Goal: Task Accomplishment & Management: Complete application form

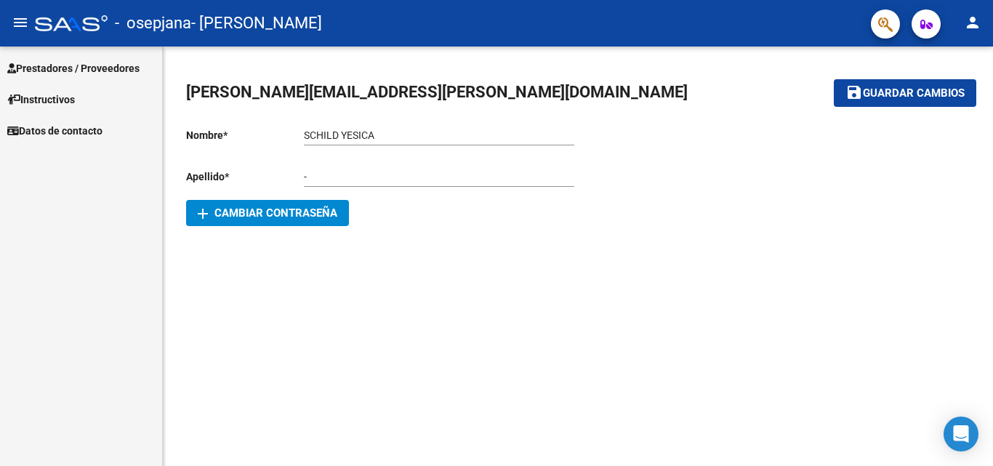
click at [94, 59] on link "Prestadores / Proveedores" at bounding box center [81, 67] width 162 height 31
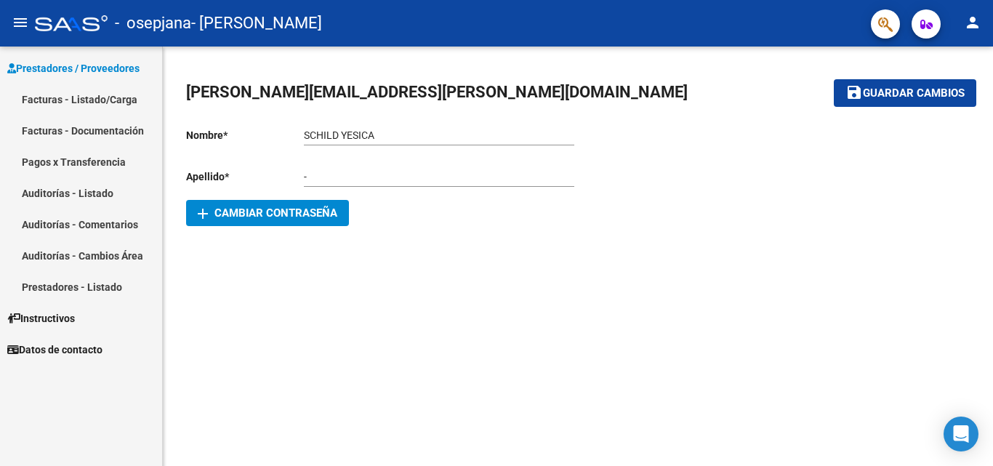
click at [103, 95] on link "Facturas - Listado/Carga" at bounding box center [81, 99] width 162 height 31
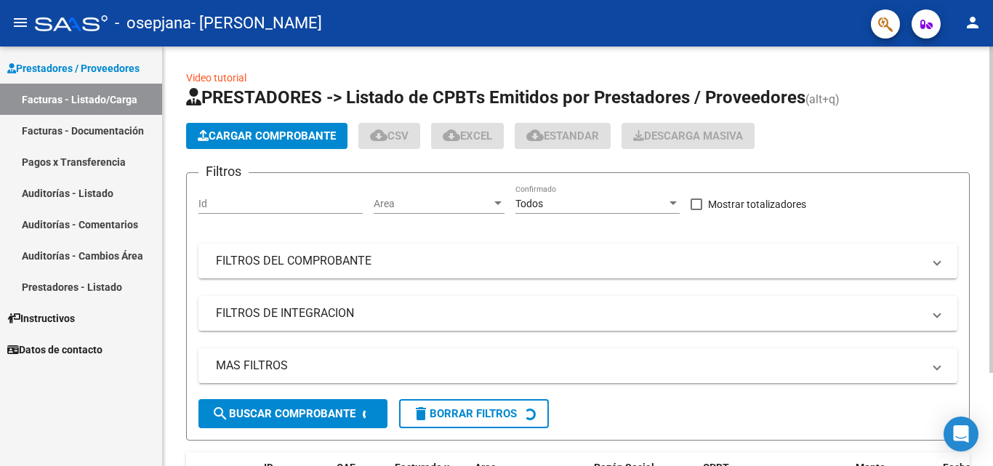
click at [273, 129] on button "Cargar Comprobante" at bounding box center [266, 136] width 161 height 26
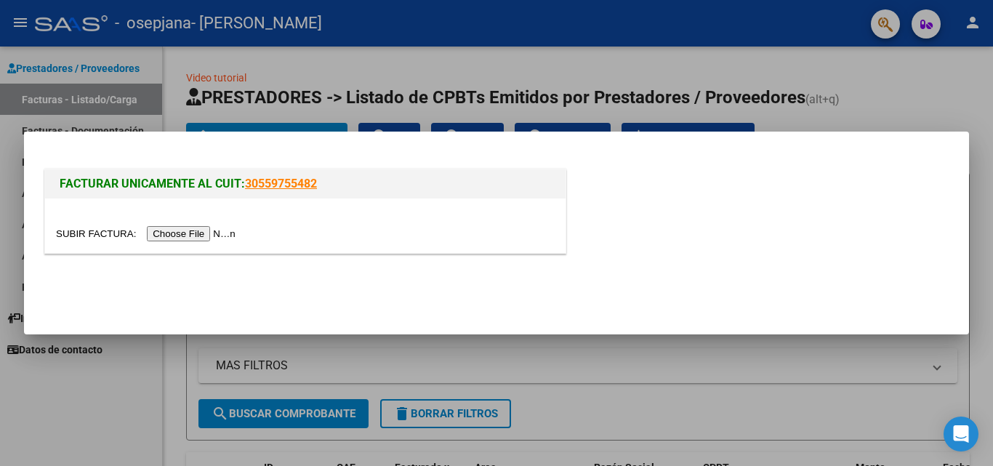
click at [210, 232] on input "file" at bounding box center [148, 233] width 184 height 15
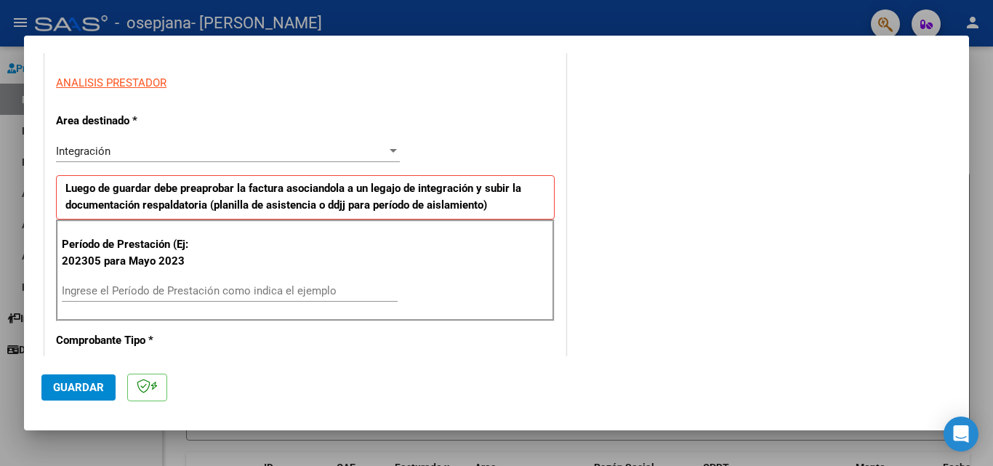
scroll to position [299, 0]
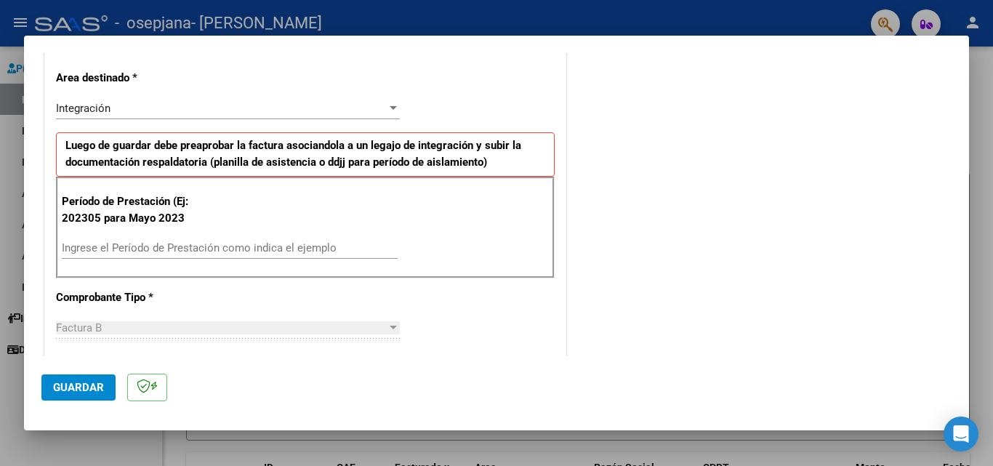
click at [279, 250] on input "Ingrese el Período de Prestación como indica el ejemplo" at bounding box center [230, 247] width 336 height 13
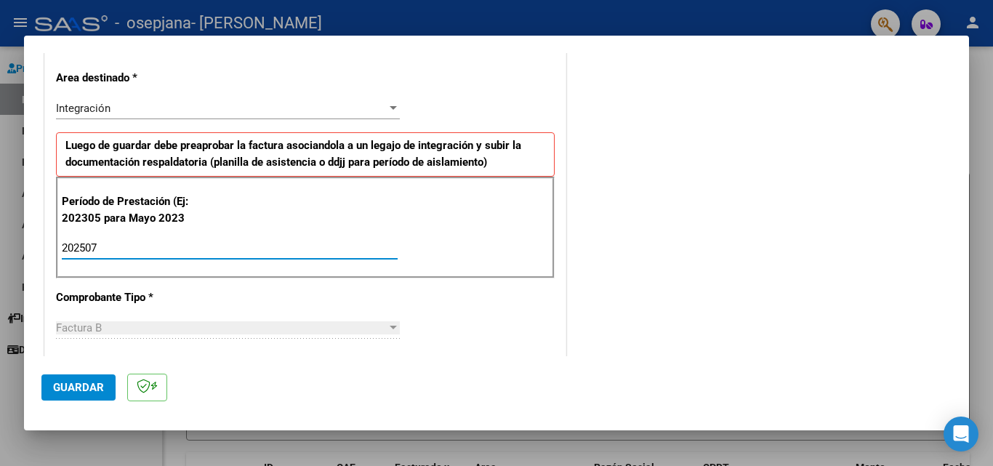
type input "202507"
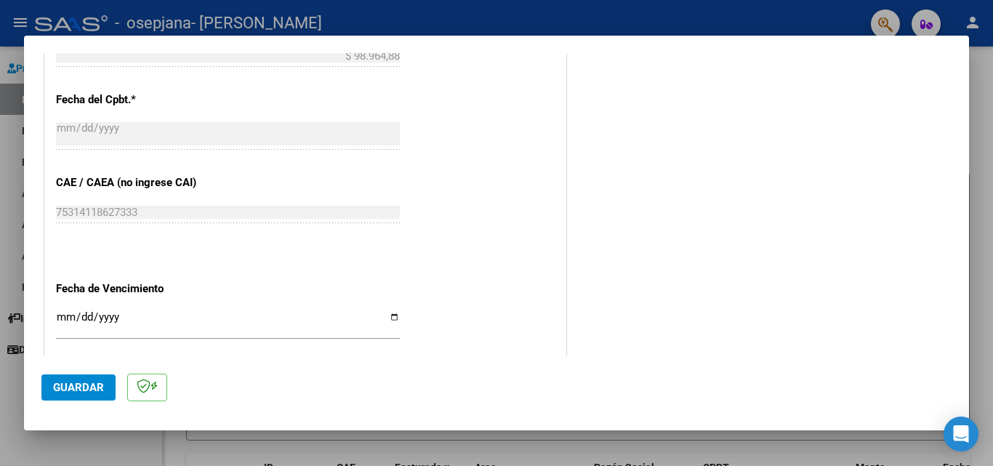
scroll to position [795, 0]
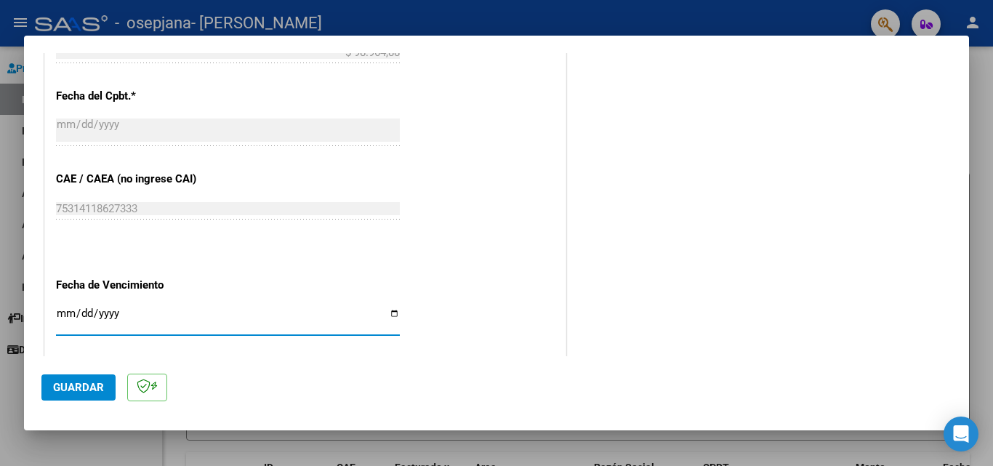
click at [64, 315] on input "Ingresar la fecha" at bounding box center [228, 319] width 344 height 23
type input "2025-08-15"
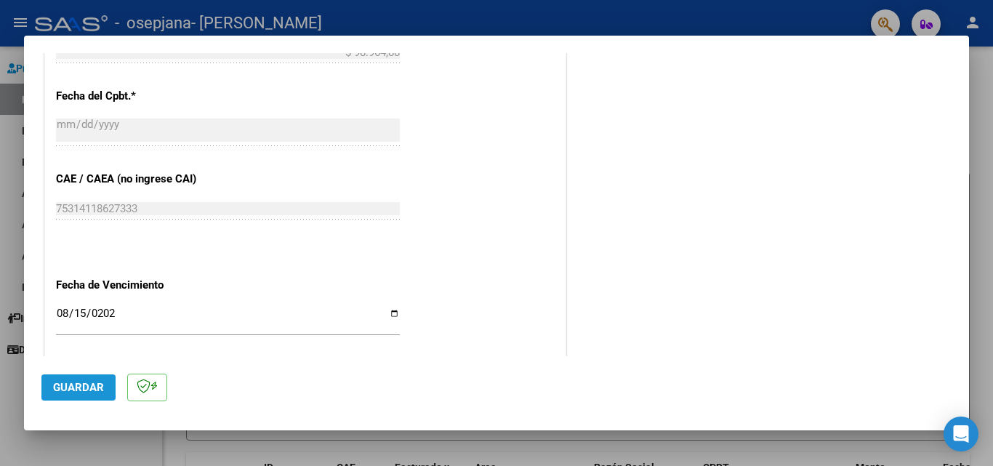
click at [73, 381] on span "Guardar" at bounding box center [78, 387] width 51 height 13
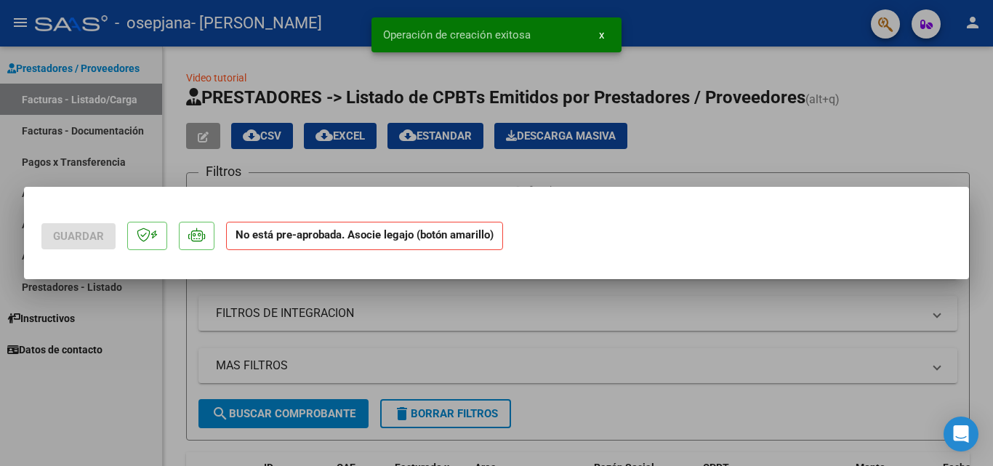
scroll to position [0, 0]
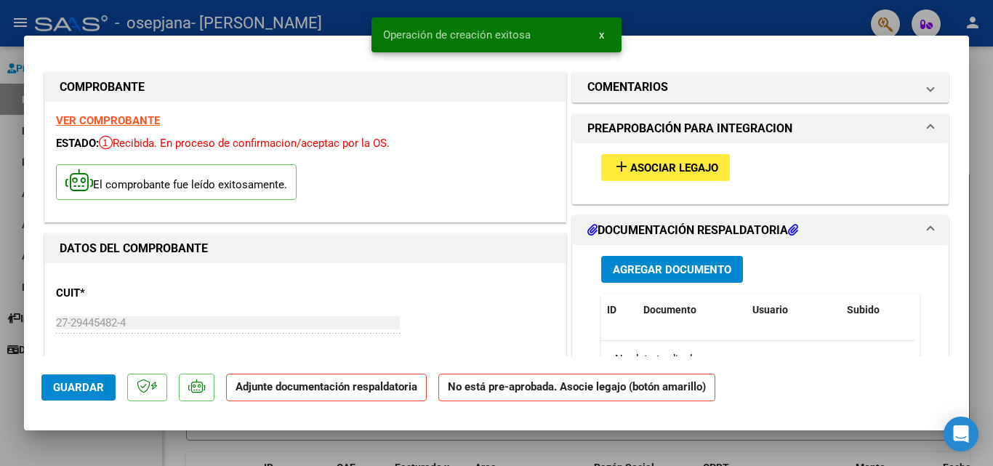
click at [686, 175] on button "add Asociar Legajo" at bounding box center [665, 167] width 129 height 27
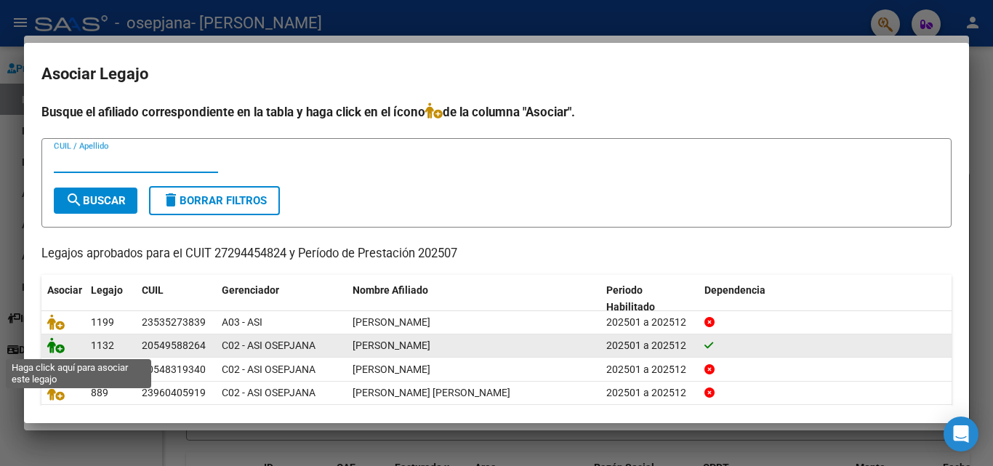
click at [52, 347] on icon at bounding box center [55, 345] width 17 height 16
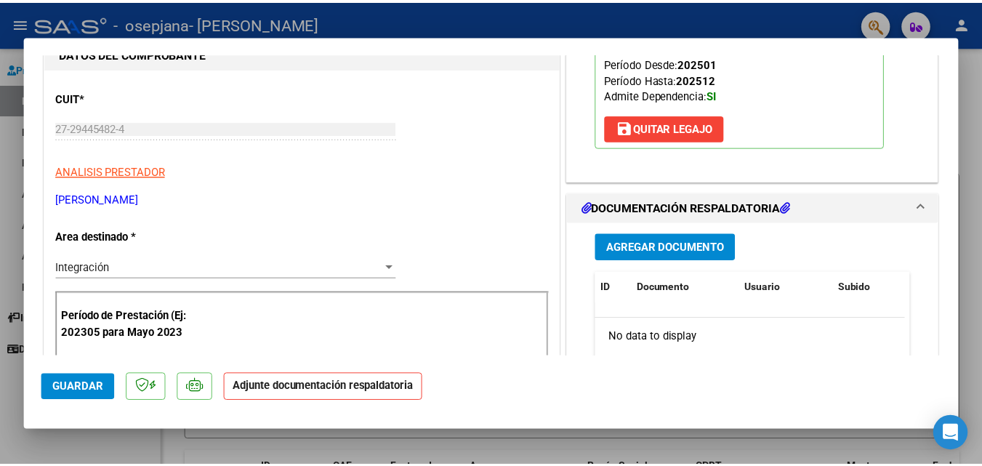
scroll to position [219, 0]
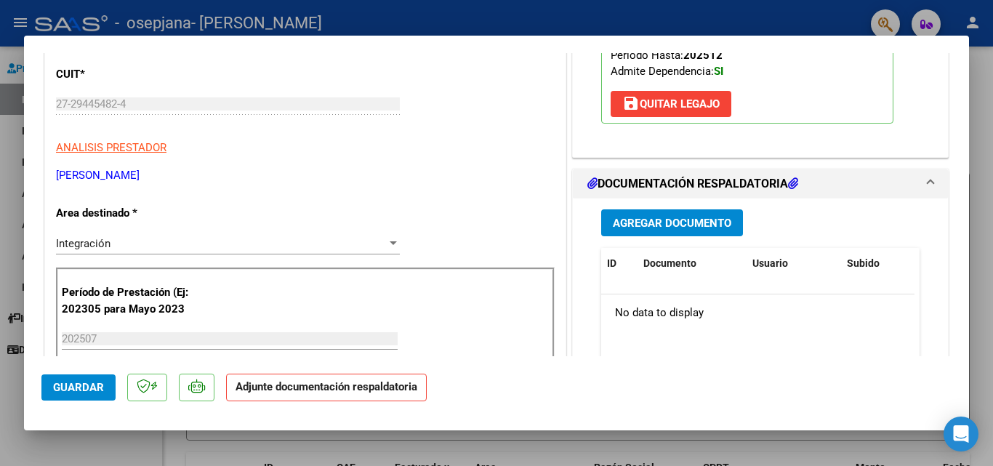
click at [721, 220] on span "Agregar Documento" at bounding box center [672, 223] width 119 height 13
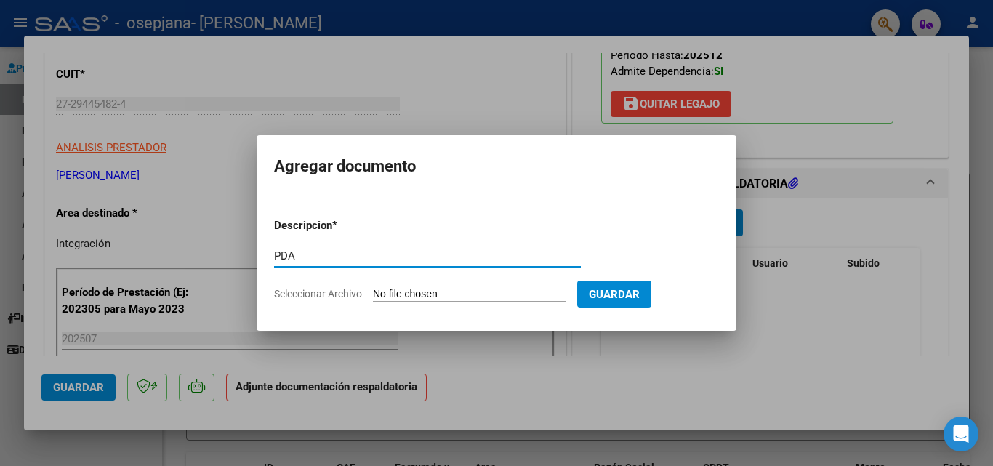
type input "PDA"
click at [463, 295] on input "Seleccionar Archivo" at bounding box center [469, 295] width 193 height 14
type input "C:\fakepath\Documento 96.pdf"
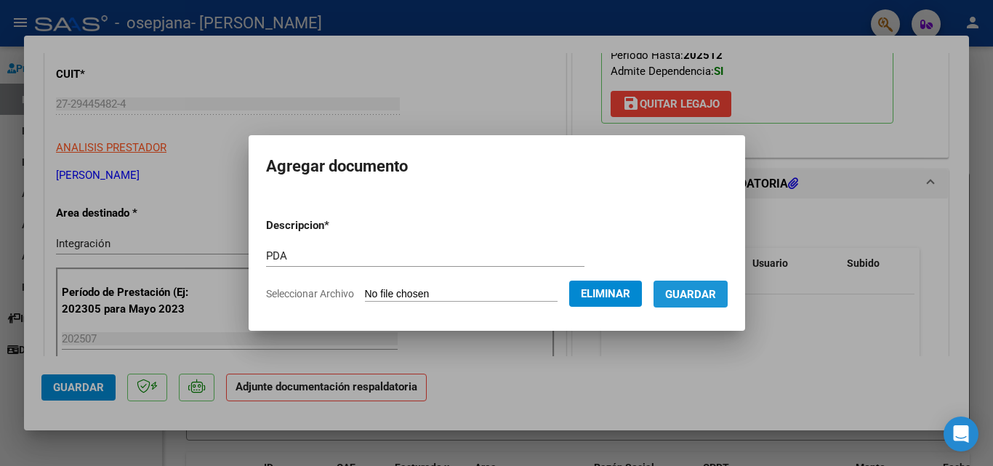
click at [708, 300] on span "Guardar" at bounding box center [690, 294] width 51 height 13
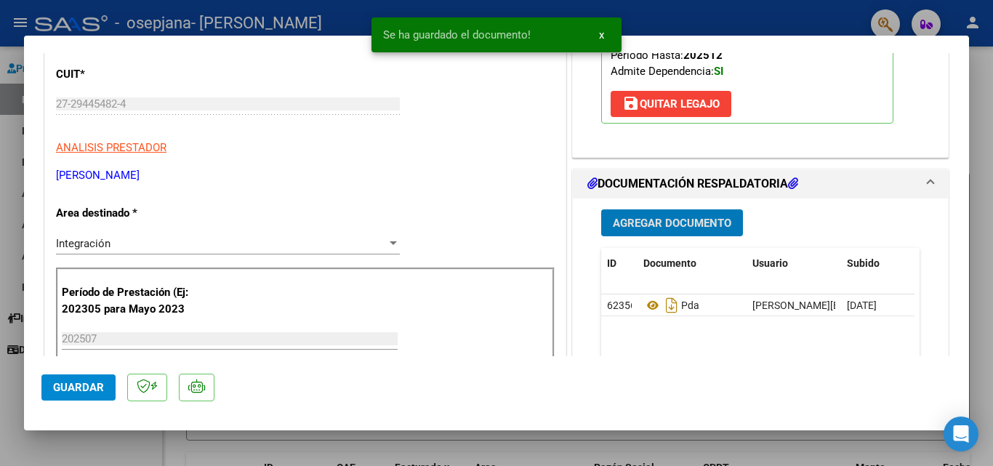
click at [69, 390] on span "Guardar" at bounding box center [78, 387] width 51 height 13
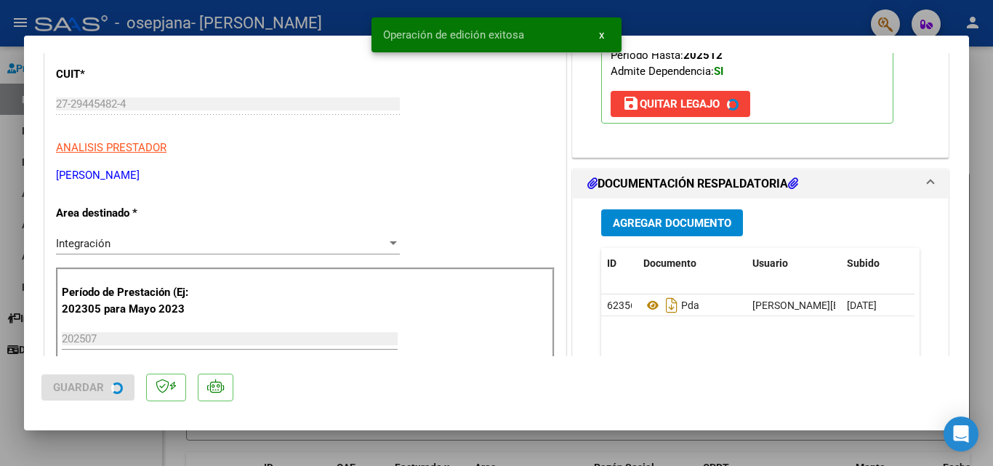
click at [7, 376] on div at bounding box center [496, 233] width 993 height 466
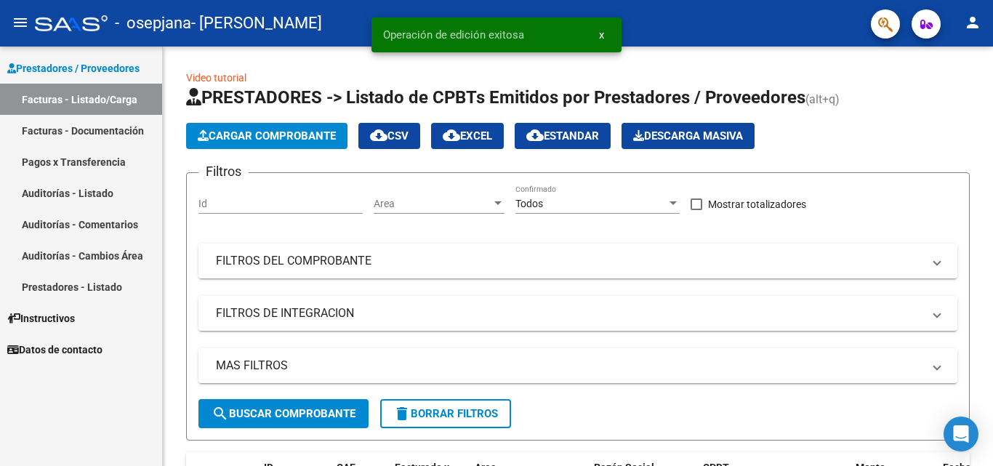
click at [973, 23] on mat-icon "person" at bounding box center [972, 22] width 17 height 17
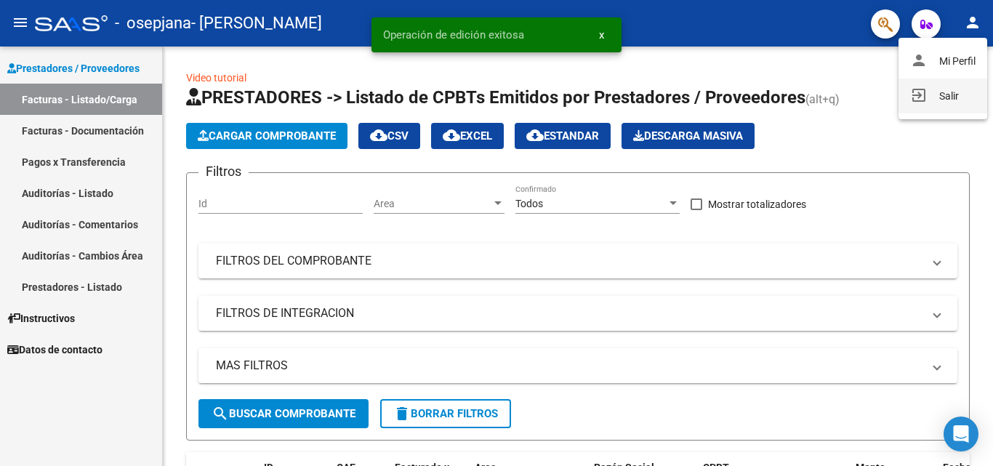
click at [927, 102] on button "exit_to_app Salir" at bounding box center [943, 96] width 89 height 35
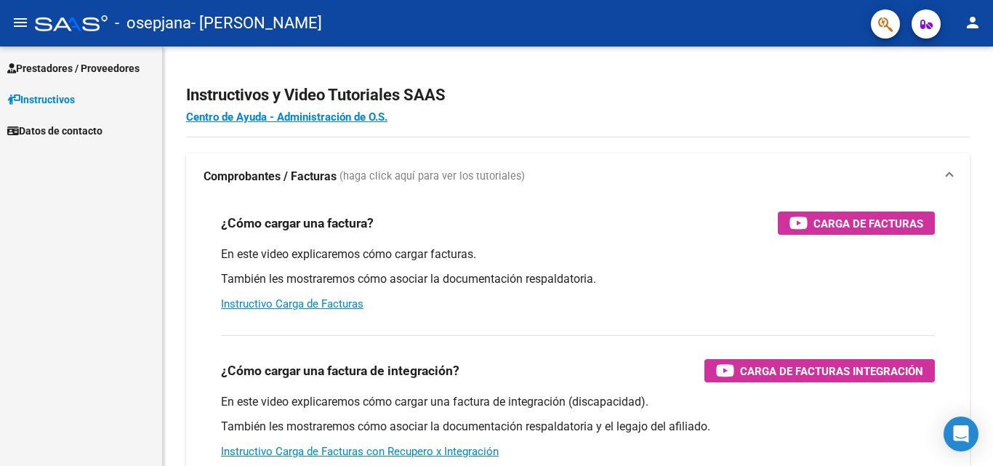
click at [69, 60] on span "Prestadores / Proveedores" at bounding box center [73, 68] width 132 height 16
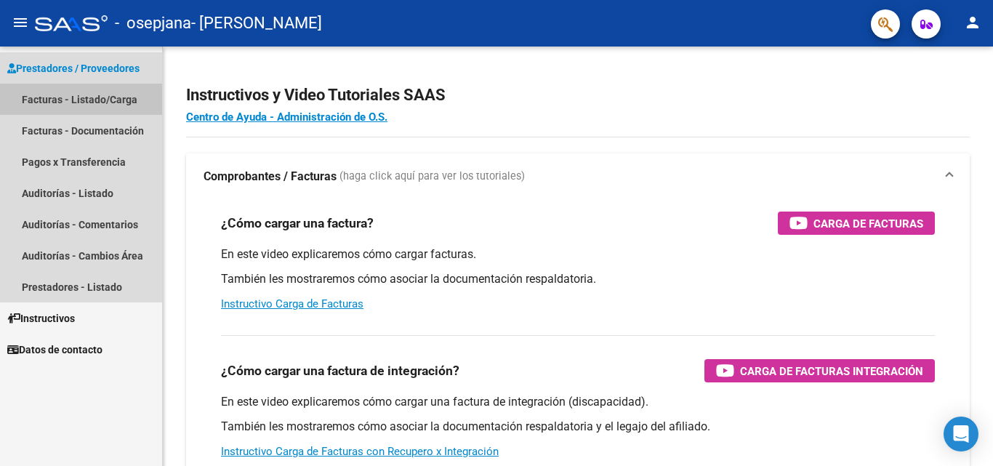
click at [66, 95] on link "Facturas - Listado/Carga" at bounding box center [81, 99] width 162 height 31
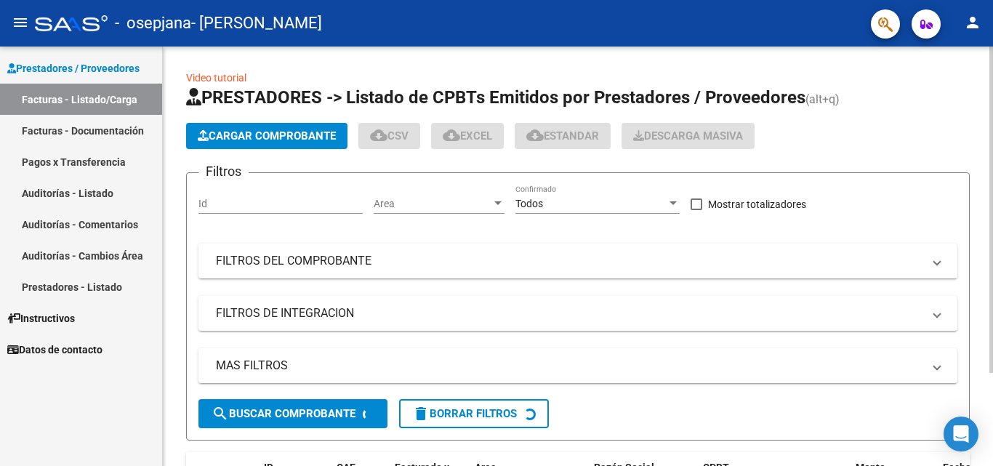
click at [302, 137] on span "Cargar Comprobante" at bounding box center [267, 135] width 138 height 13
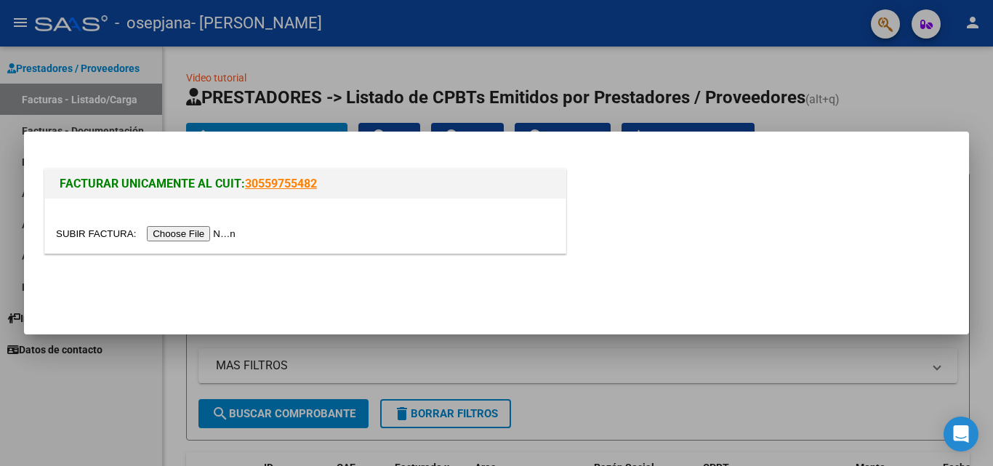
click at [226, 234] on input "file" at bounding box center [148, 233] width 184 height 15
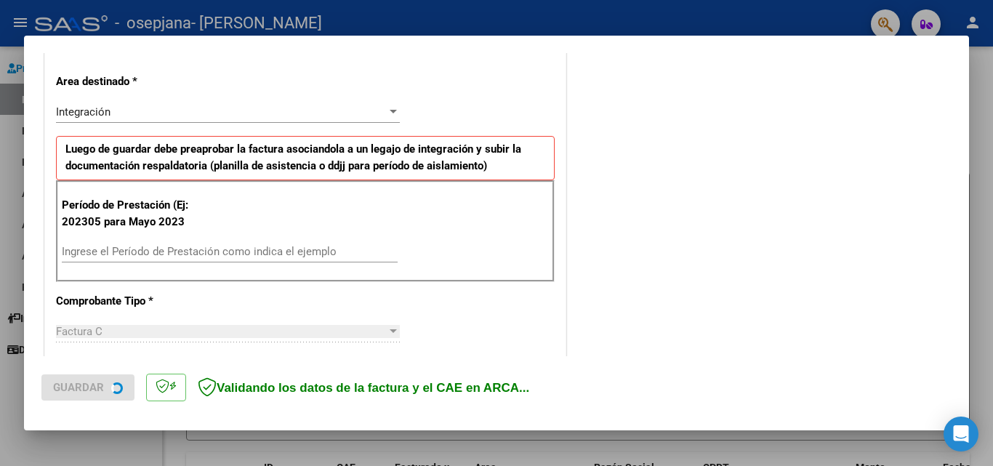
scroll to position [308, 0]
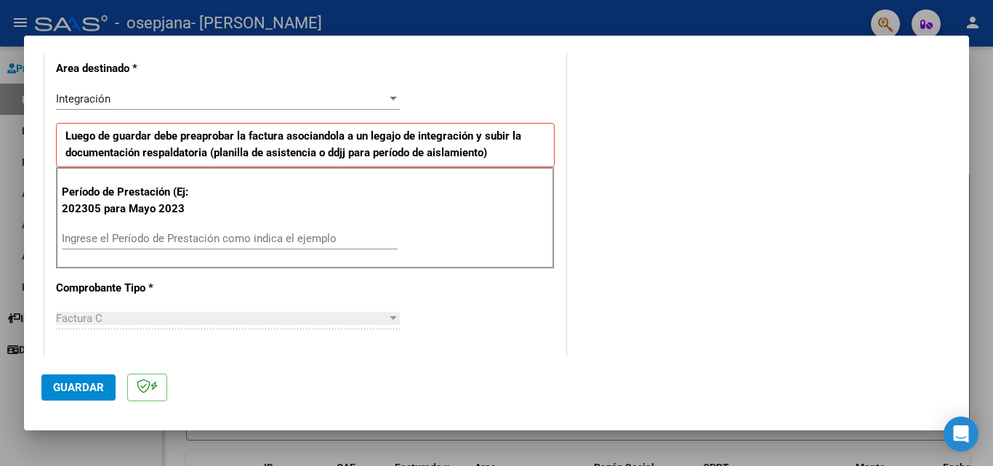
click at [284, 239] on input "Ingrese el Período de Prestación como indica el ejemplo" at bounding box center [230, 238] width 336 height 13
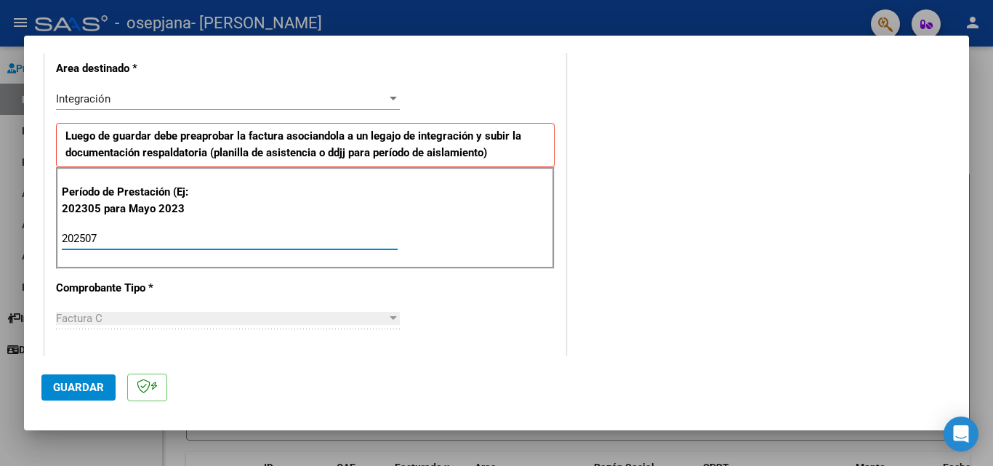
type input "202507"
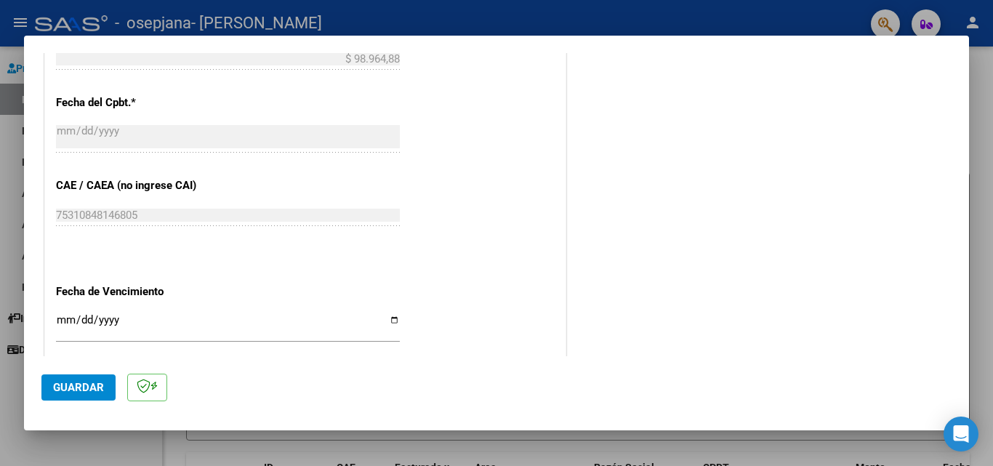
scroll to position [795, 0]
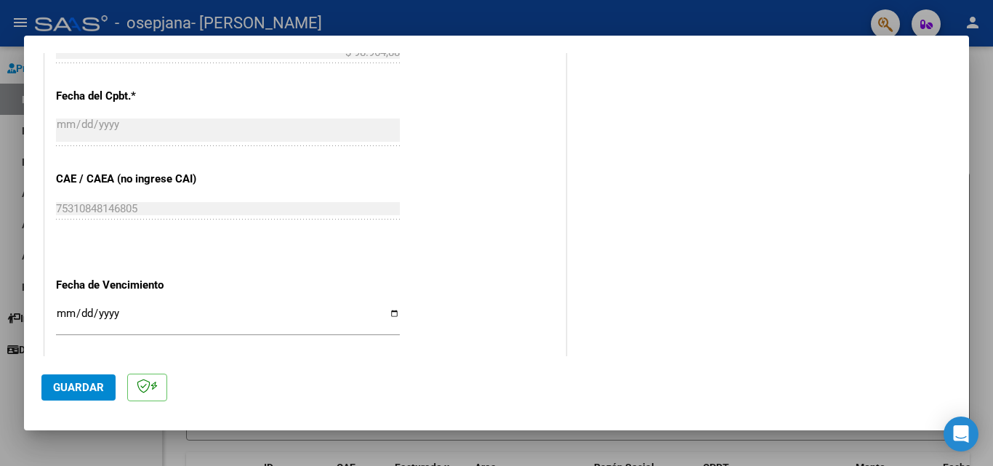
click at [68, 316] on input "Ingresar la fecha" at bounding box center [228, 319] width 344 height 23
type input "[DATE]"
click at [82, 388] on span "Guardar" at bounding box center [78, 387] width 51 height 13
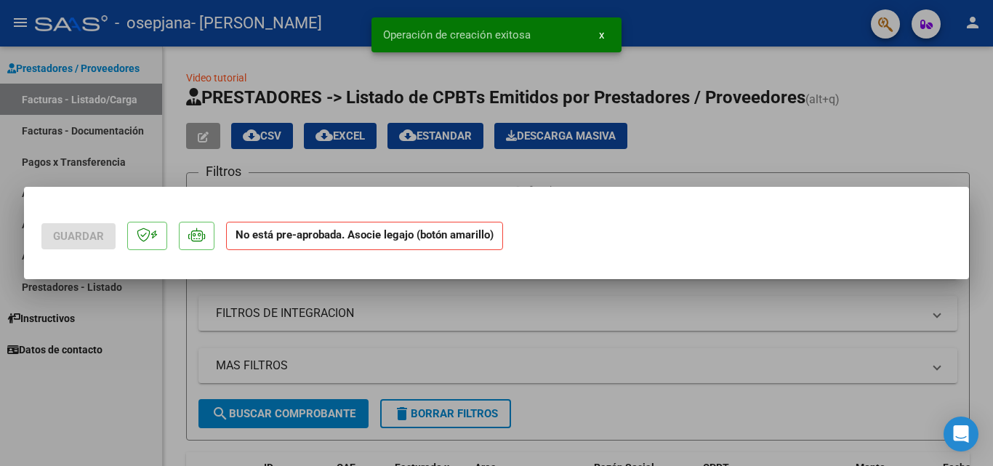
scroll to position [0, 0]
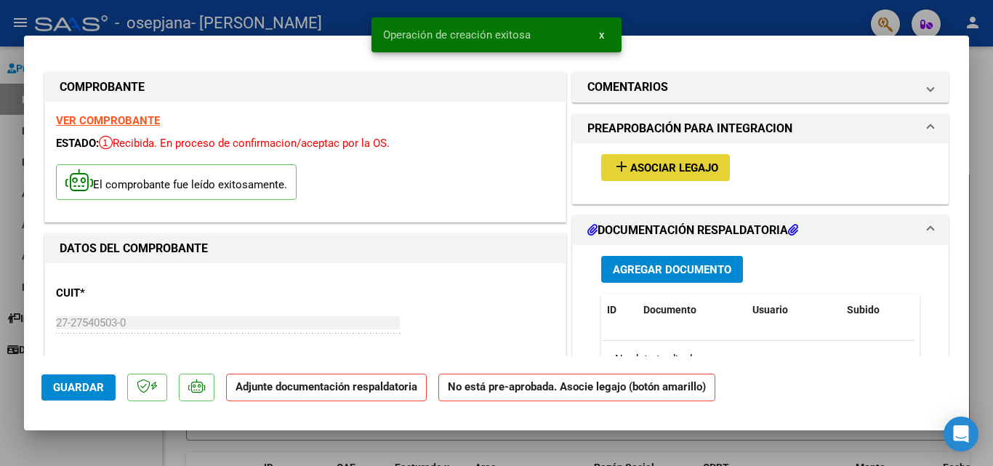
click at [676, 172] on span "Asociar Legajo" at bounding box center [674, 167] width 88 height 13
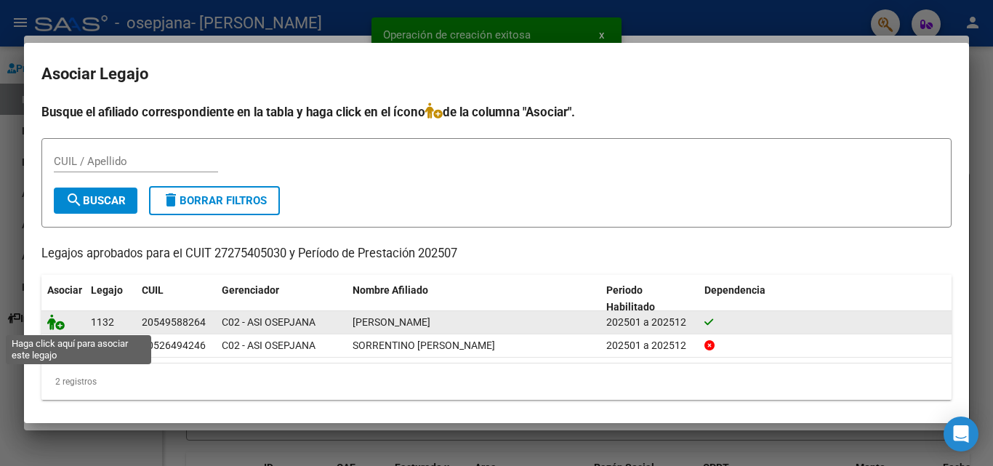
click at [57, 318] on icon at bounding box center [55, 322] width 17 height 16
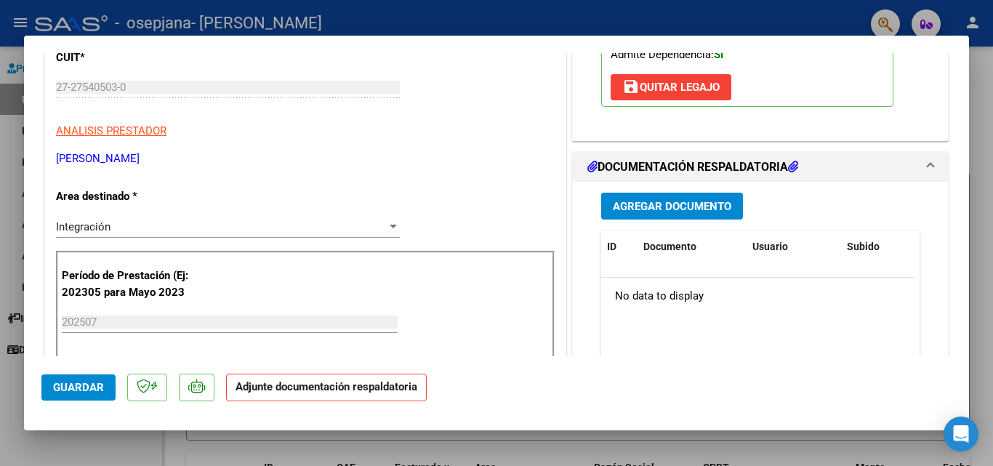
scroll to position [273, 0]
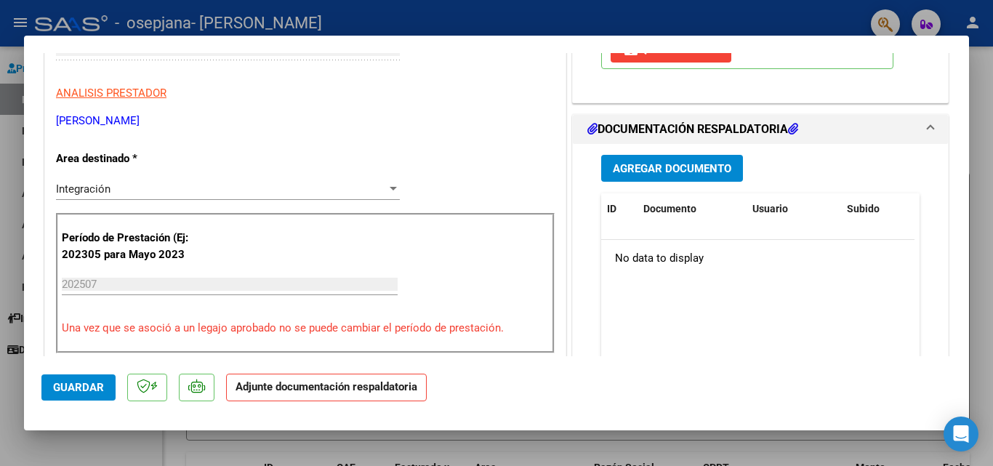
click at [715, 162] on span "Agregar Documento" at bounding box center [672, 168] width 119 height 13
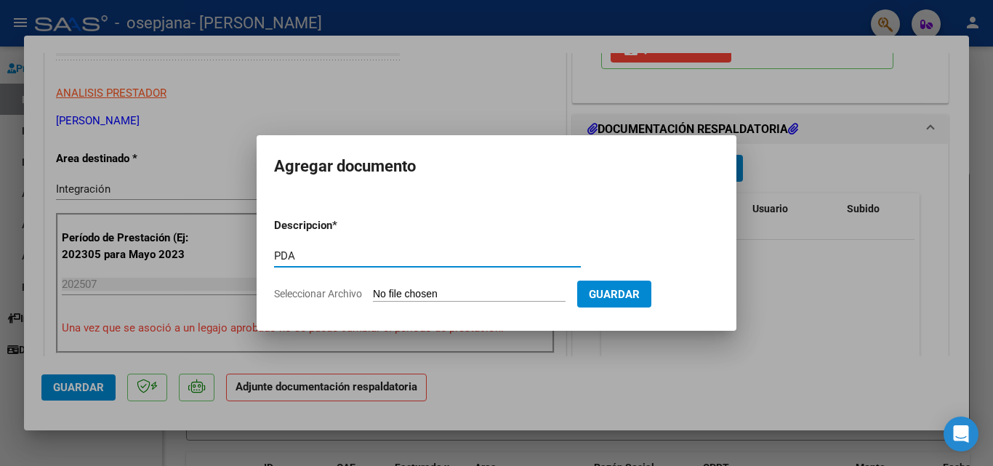
type input "PDA"
click at [403, 291] on input "Seleccionar Archivo" at bounding box center [469, 295] width 193 height 14
type input "C:\fakepath\Documento 96 (1).pdf"
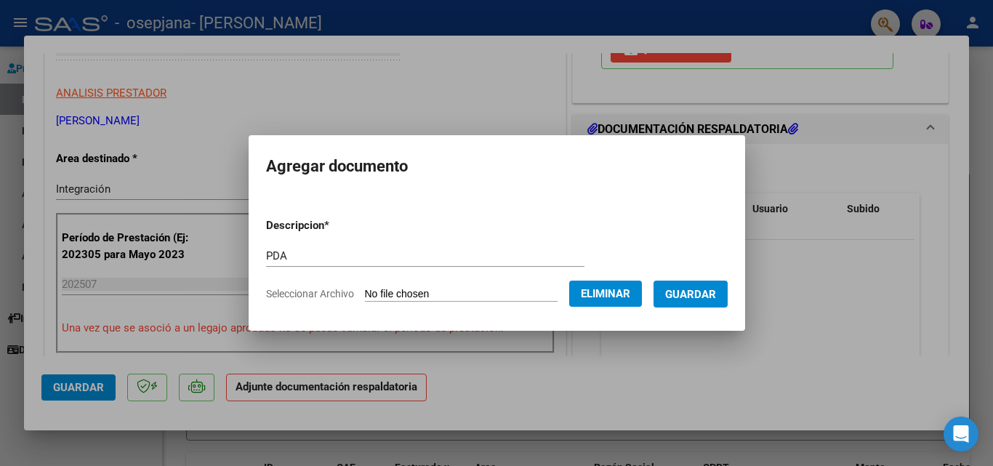
click at [710, 294] on span "Guardar" at bounding box center [690, 294] width 51 height 13
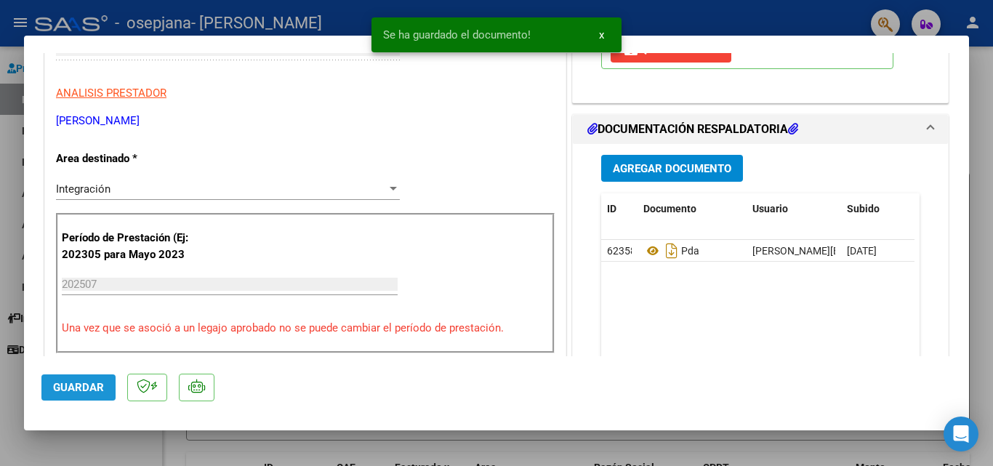
click at [81, 388] on span "Guardar" at bounding box center [78, 387] width 51 height 13
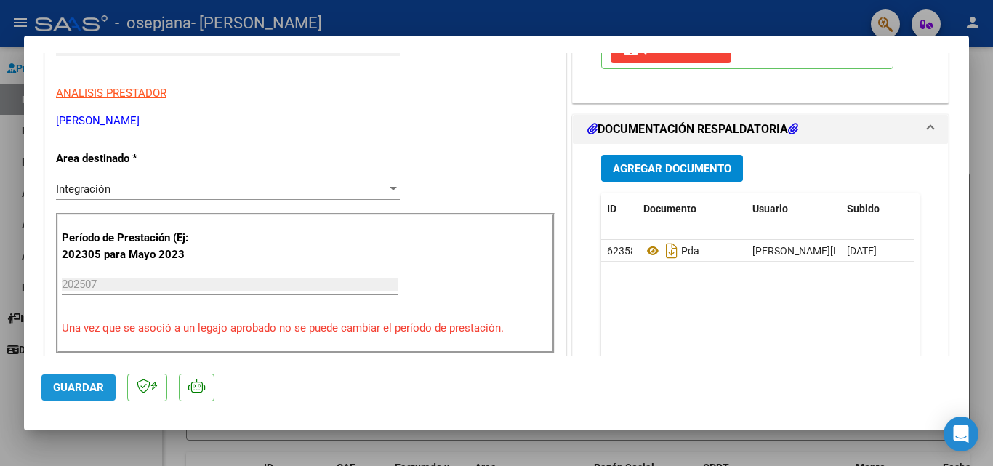
click at [81, 388] on span "Guardar" at bounding box center [78, 387] width 51 height 13
